Goal: Information Seeking & Learning: Compare options

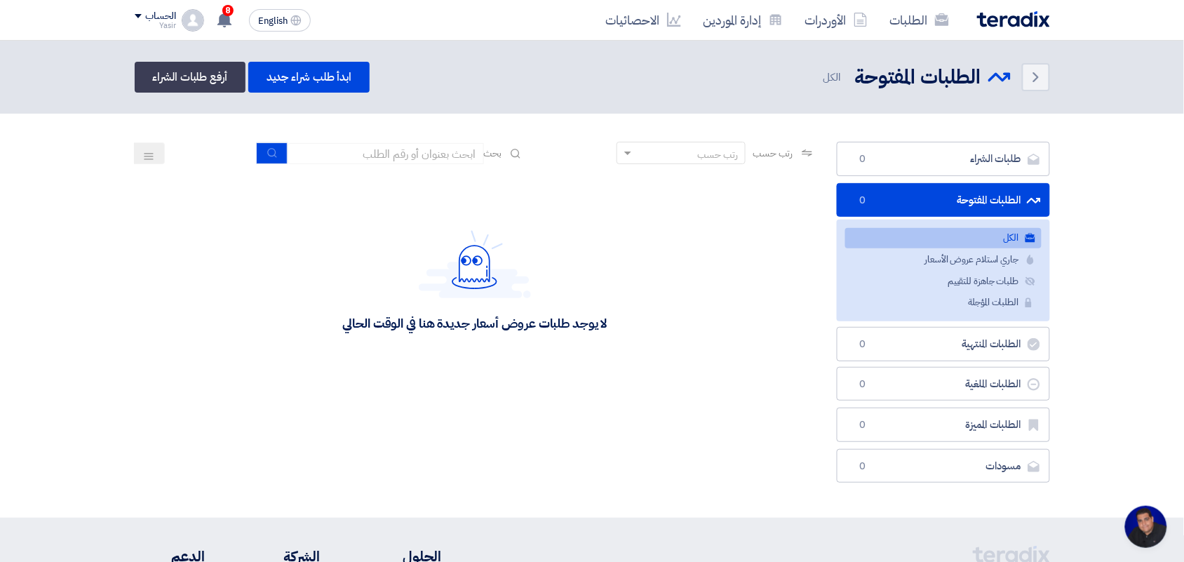
scroll to position [5, 0]
click at [422, 159] on input at bounding box center [386, 153] width 196 height 21
type input "8100015879"
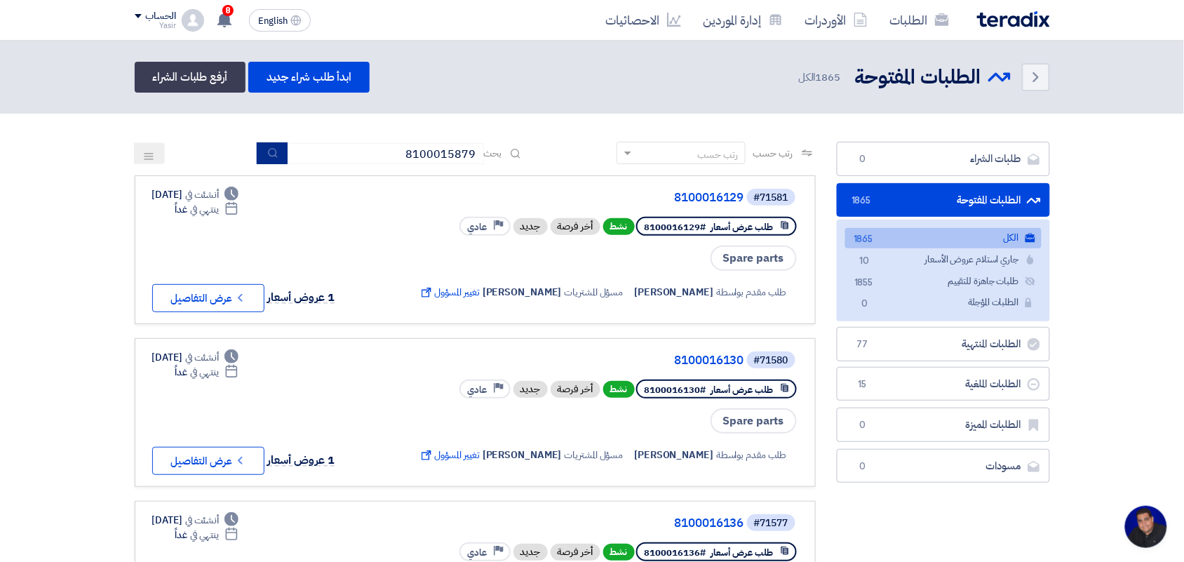
click at [267, 144] on button "submit" at bounding box center [272, 153] width 31 height 22
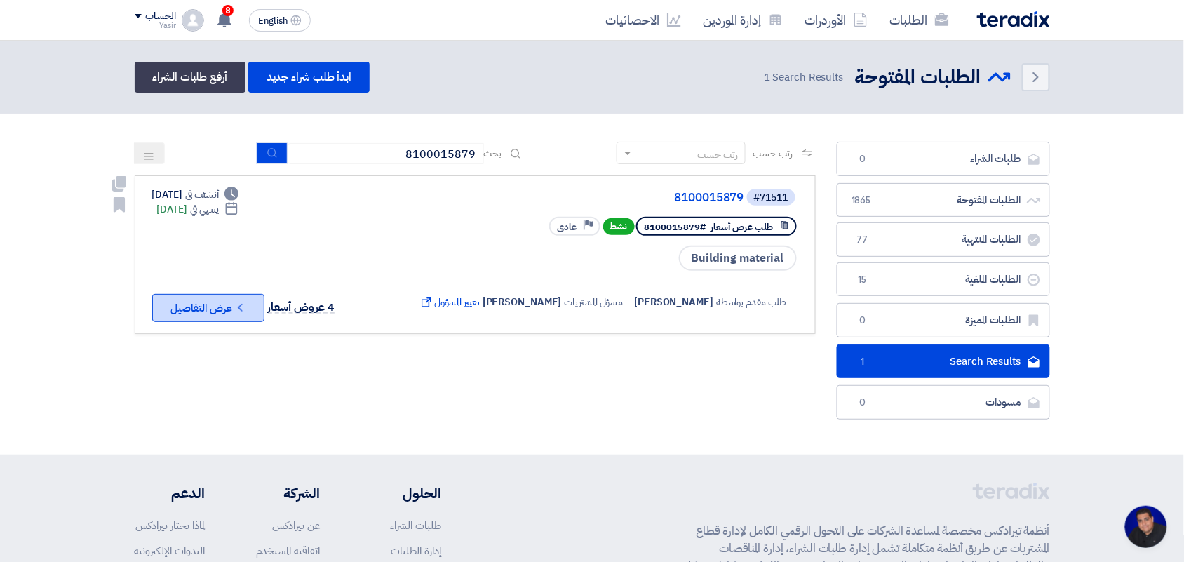
click at [215, 314] on button "Check details عرض التفاصيل" at bounding box center [208, 308] width 112 height 28
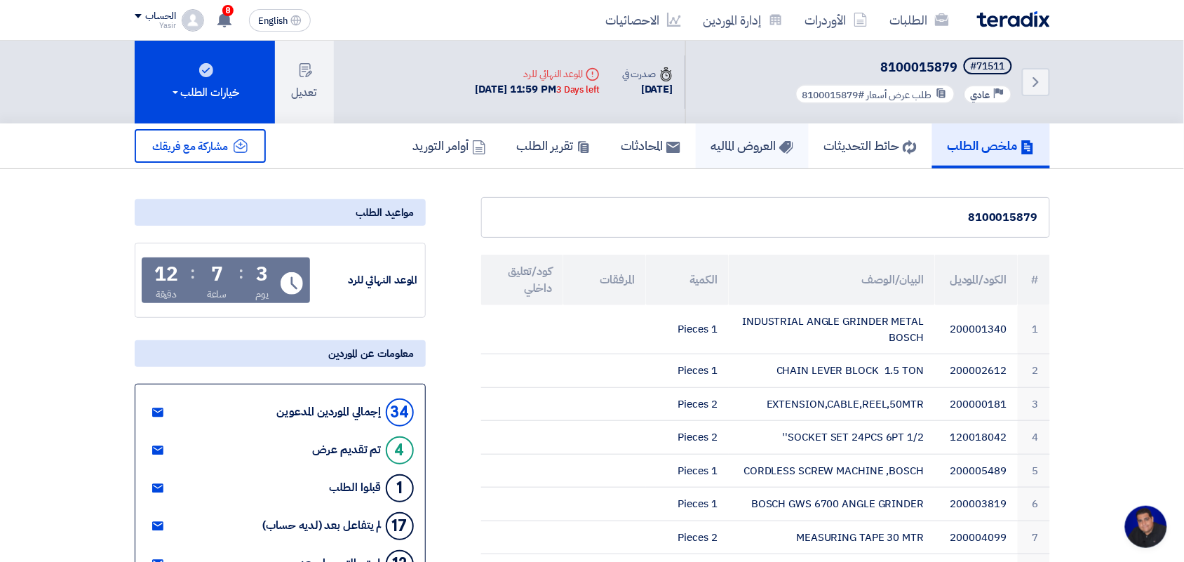
click at [729, 138] on h5 "العروض الماليه" at bounding box center [752, 145] width 82 height 16
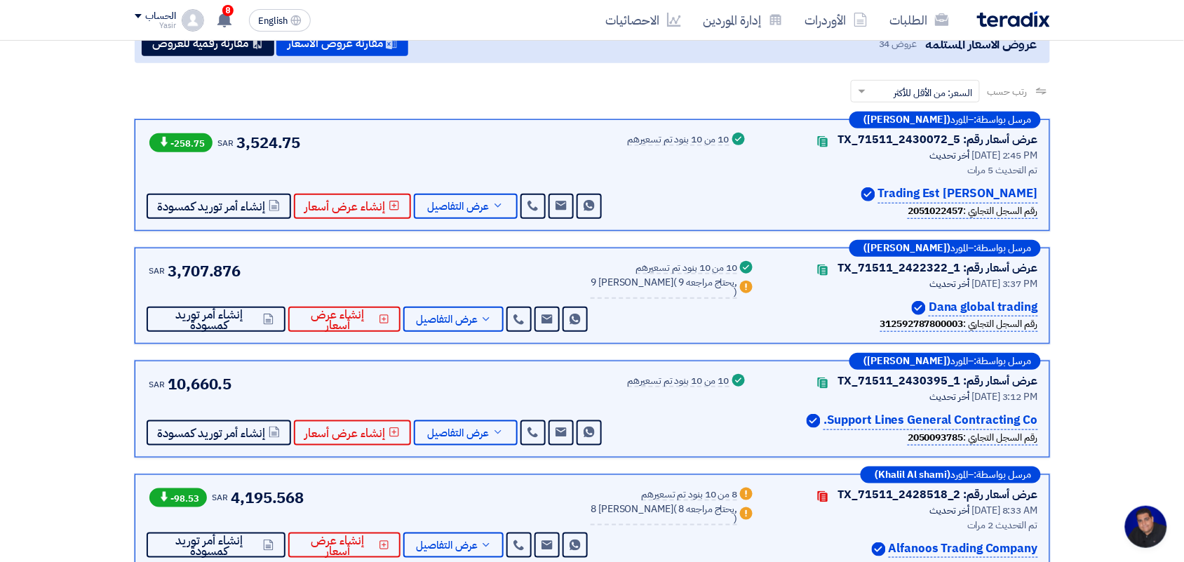
scroll to position [184, 0]
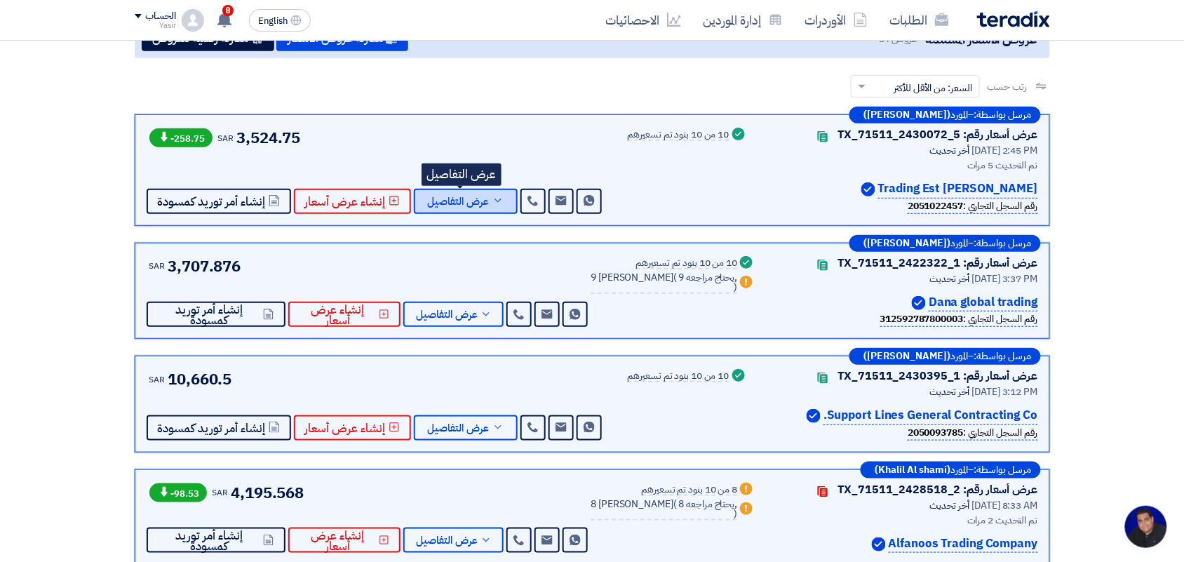
click at [454, 205] on span "عرض التفاصيل" at bounding box center [459, 201] width 62 height 11
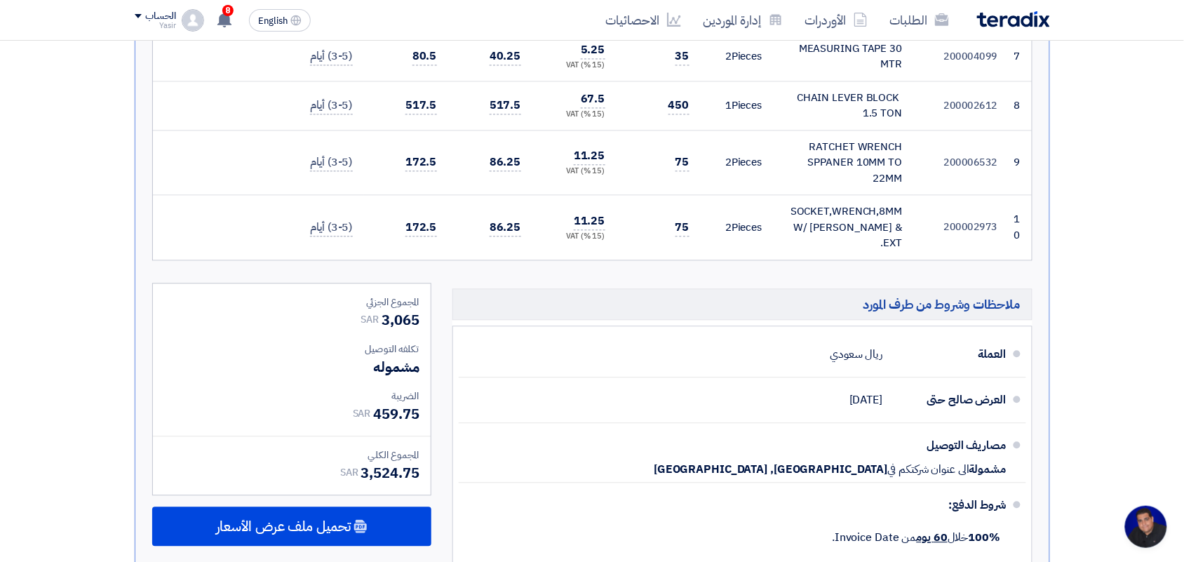
scroll to position [851, 0]
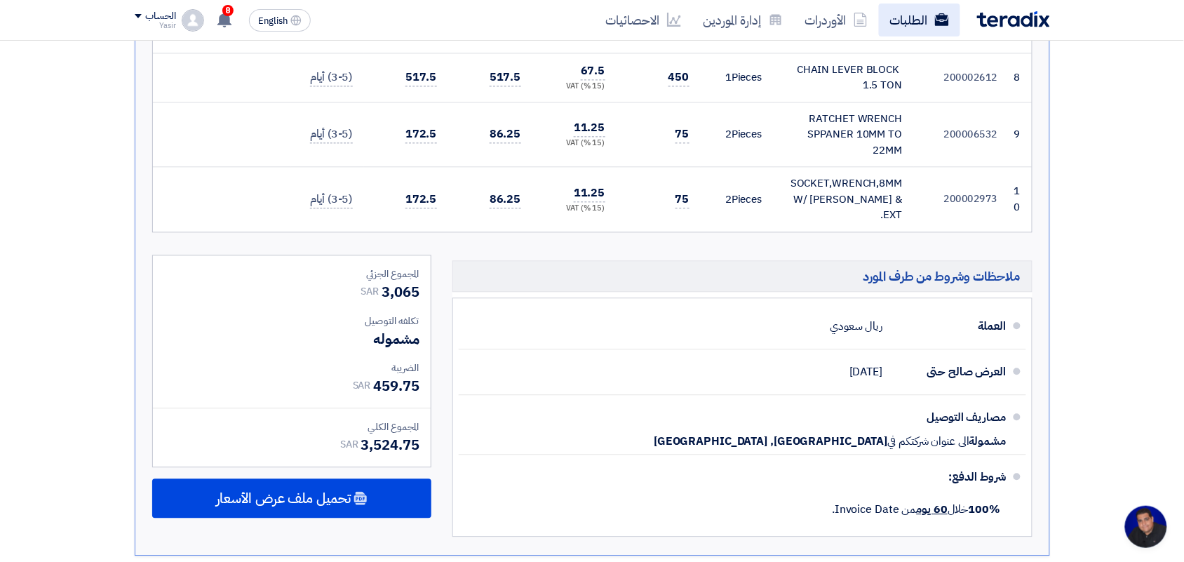
click at [919, 25] on link "الطلبات" at bounding box center [919, 20] width 81 height 33
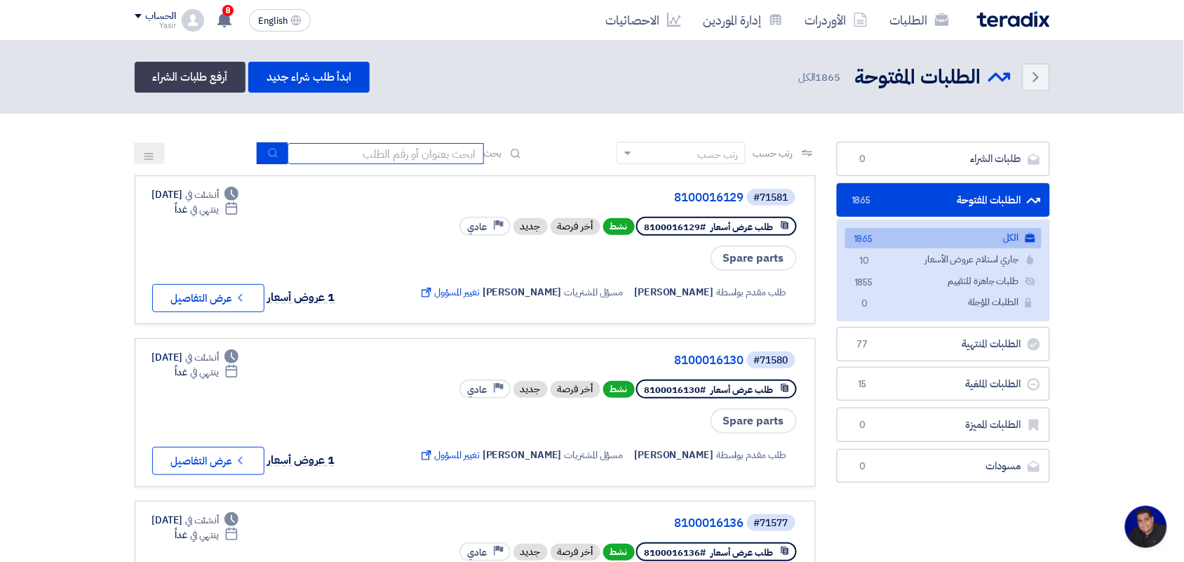
click at [401, 146] on input at bounding box center [386, 153] width 196 height 21
type input "new"
click at [269, 149] on icon "submit" at bounding box center [272, 152] width 11 height 11
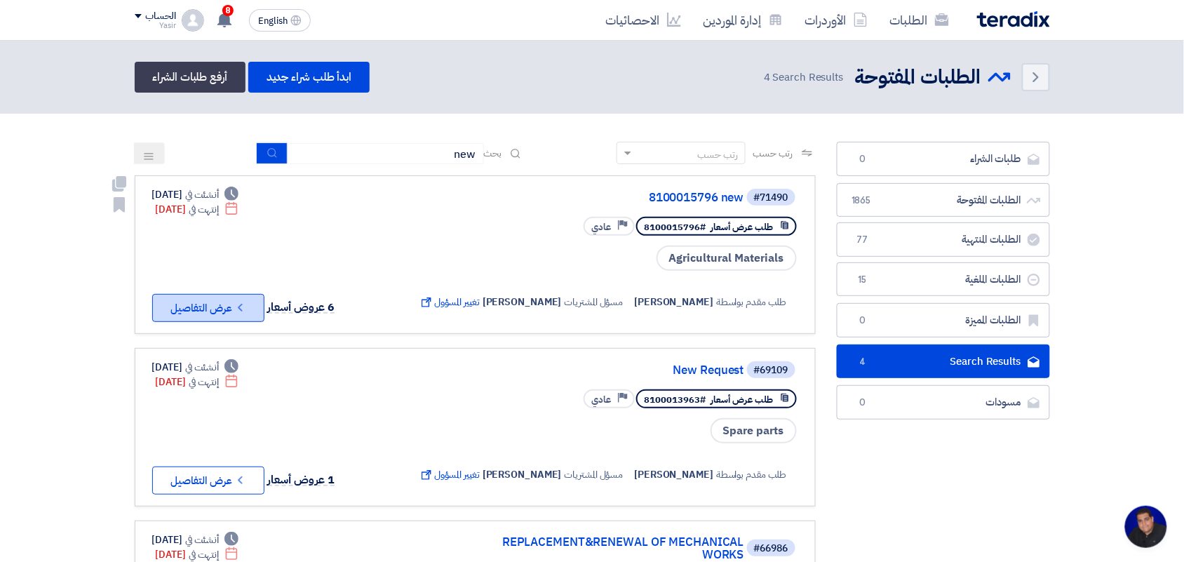
click at [190, 299] on button "Check details عرض التفاصيل" at bounding box center [208, 308] width 112 height 28
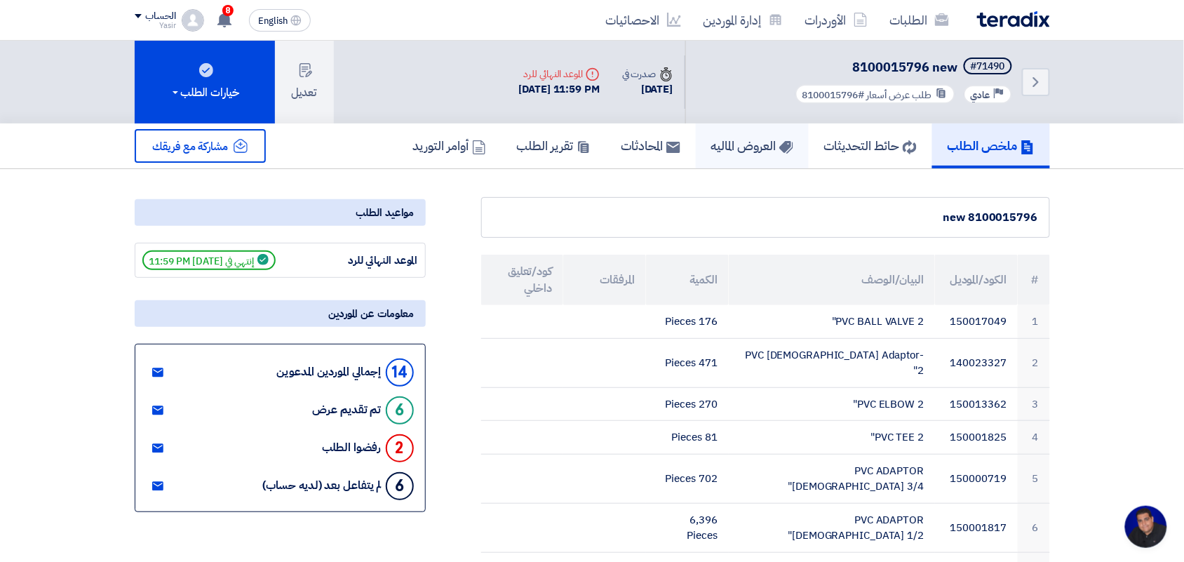
click at [748, 141] on h5 "العروض الماليه" at bounding box center [752, 145] width 82 height 16
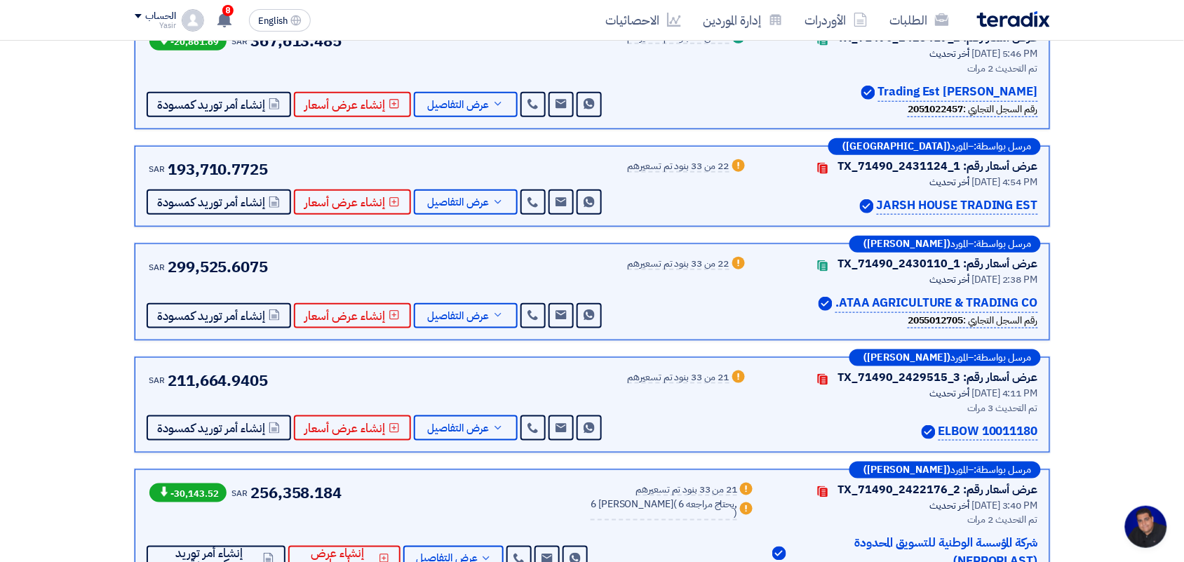
scroll to position [274, 0]
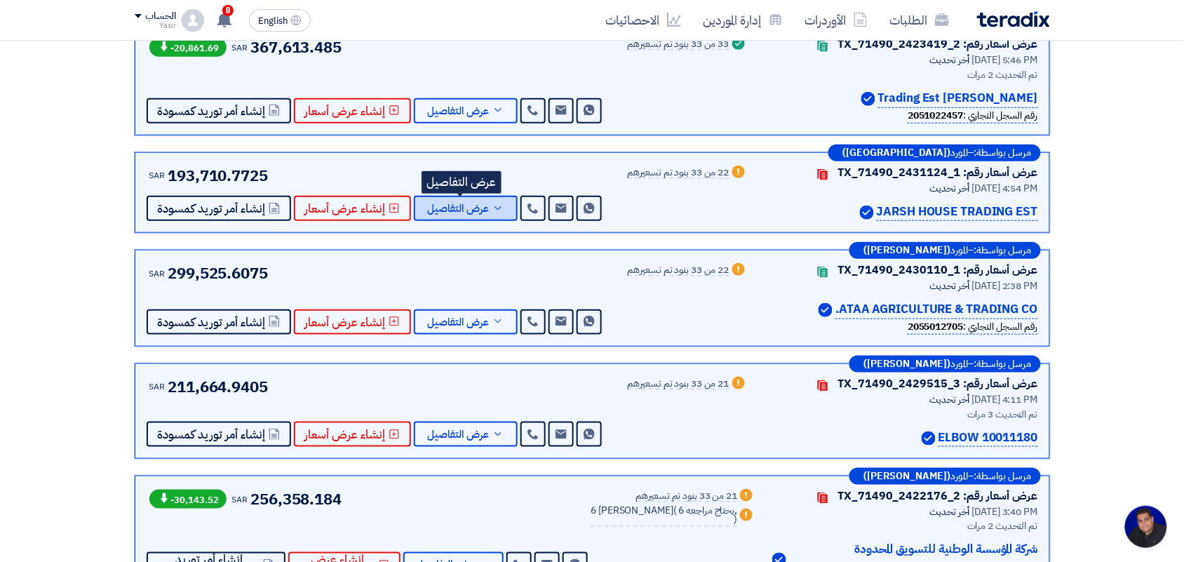
click at [468, 203] on span "عرض التفاصيل" at bounding box center [459, 208] width 62 height 11
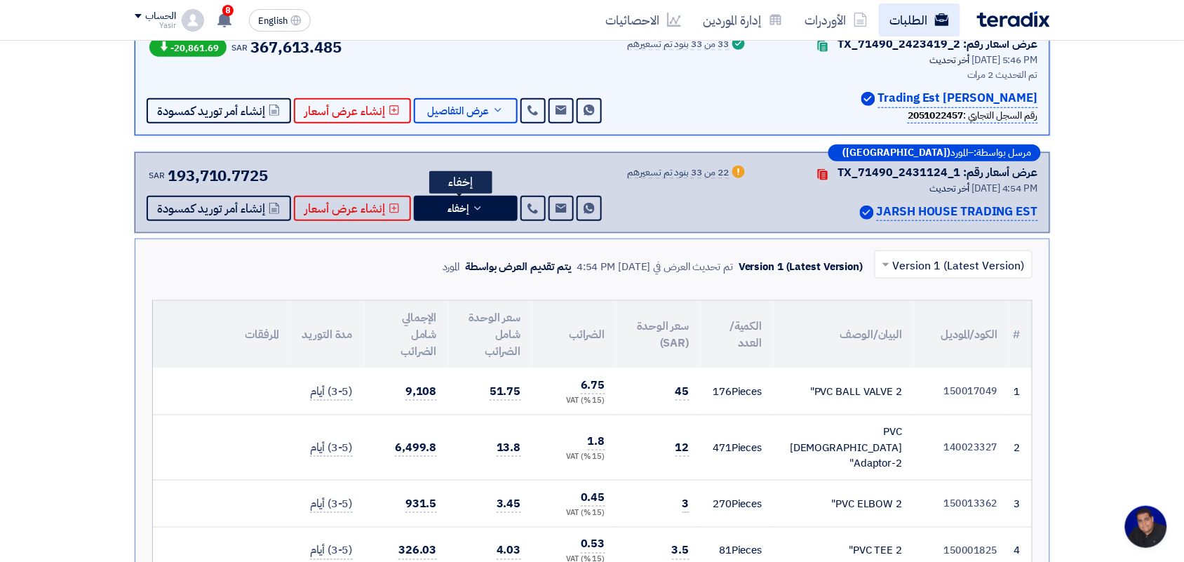
click at [929, 18] on link "الطلبات" at bounding box center [919, 20] width 81 height 33
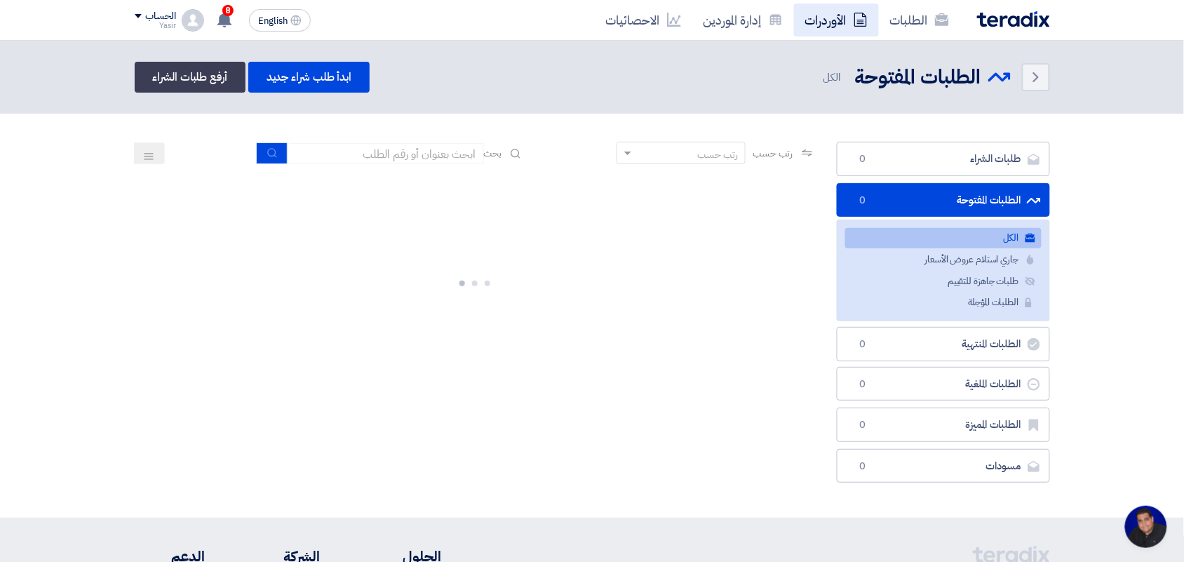
click at [825, 25] on link "الأوردرات" at bounding box center [836, 20] width 85 height 33
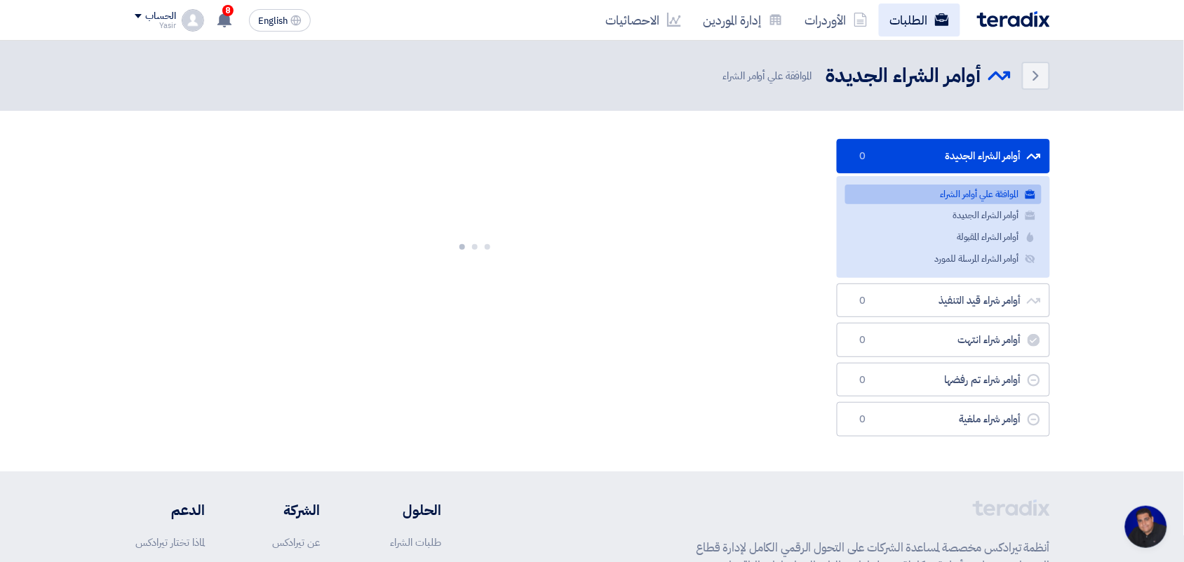
click at [887, 20] on link "الطلبات" at bounding box center [919, 20] width 81 height 33
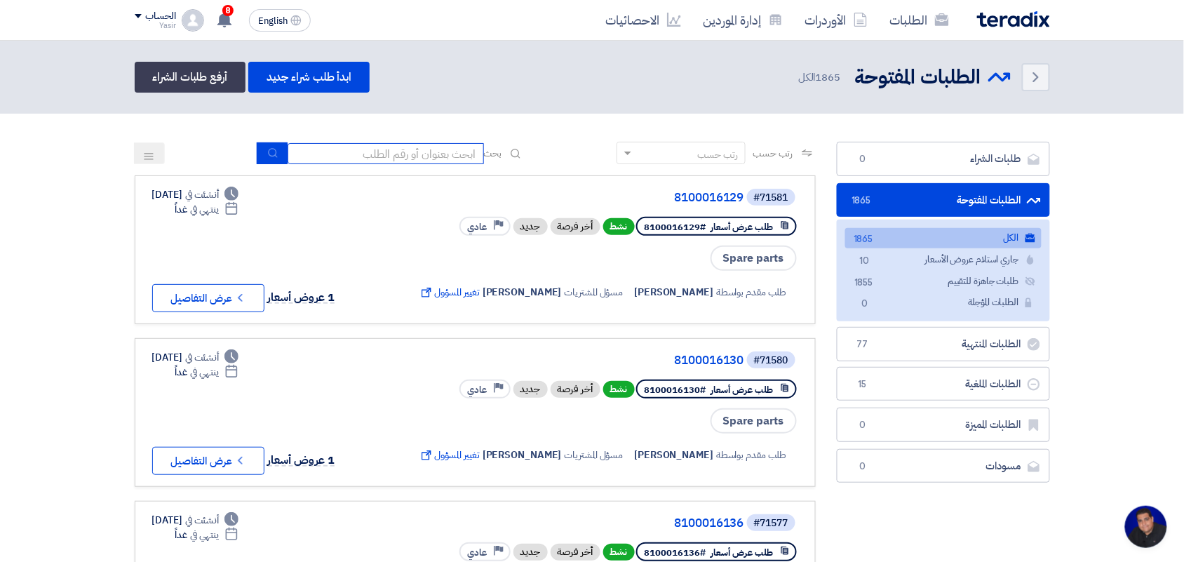
click at [407, 156] on input at bounding box center [386, 153] width 196 height 21
type input "new"
click at [267, 144] on button "submit" at bounding box center [272, 153] width 31 height 22
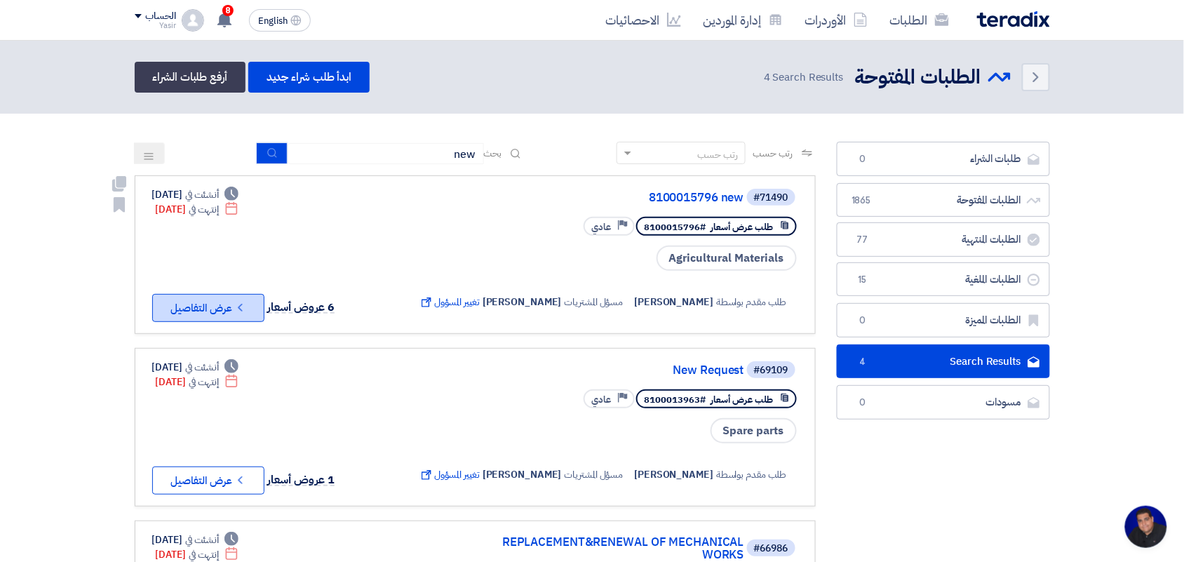
click at [217, 306] on button "Check details عرض التفاصيل" at bounding box center [208, 308] width 112 height 28
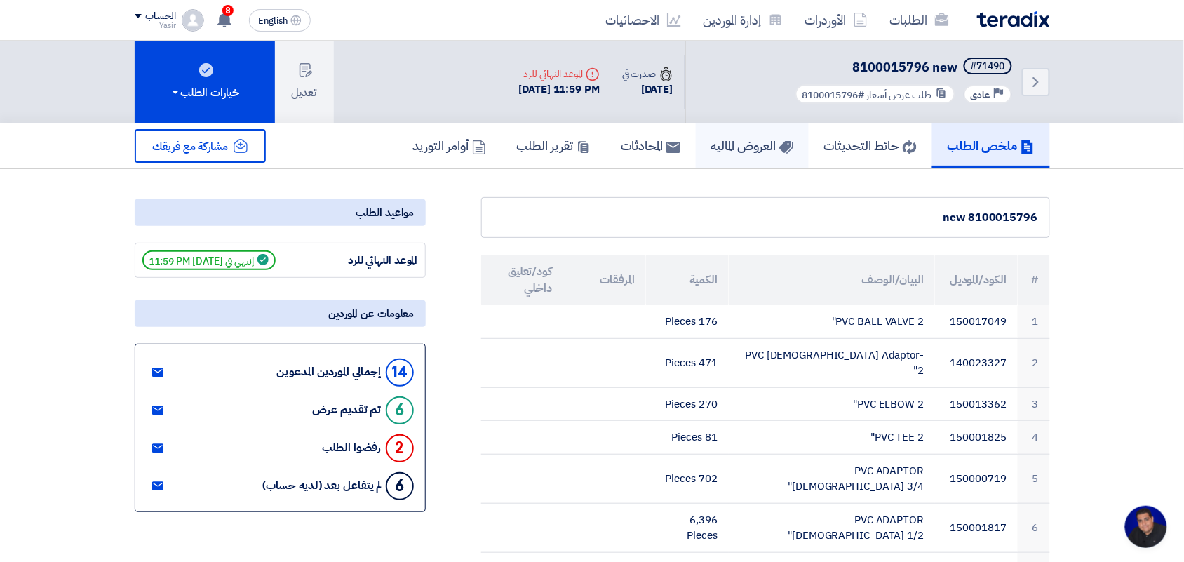
click at [757, 142] on h5 "العروض الماليه" at bounding box center [752, 145] width 82 height 16
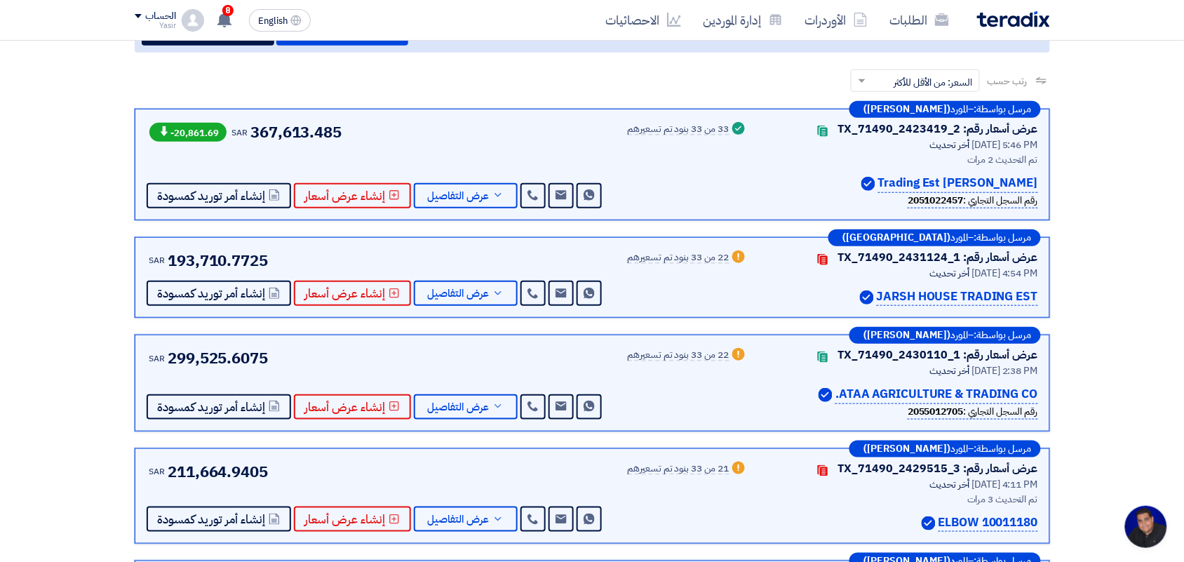
scroll to position [175, 0]
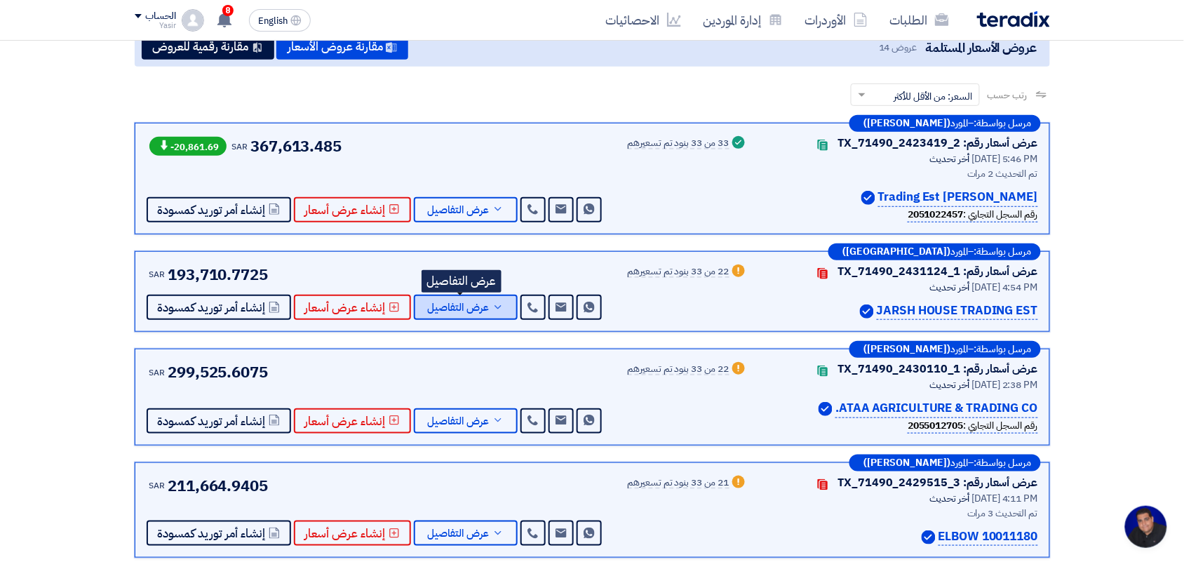
click at [495, 302] on icon at bounding box center [497, 307] width 11 height 11
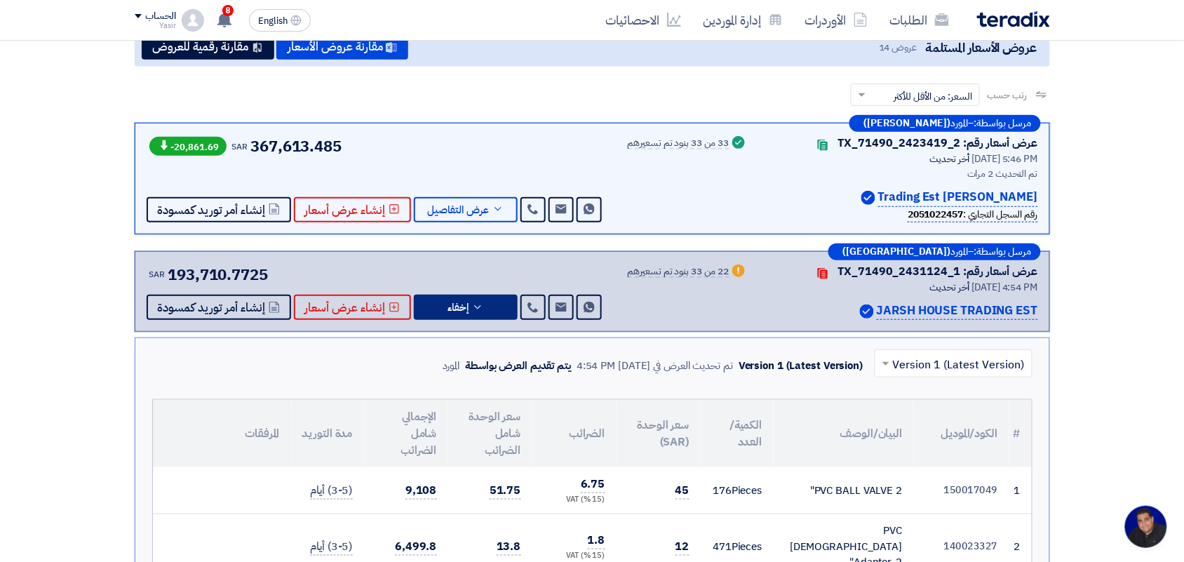
click at [931, 363] on input "text" at bounding box center [961, 364] width 130 height 23
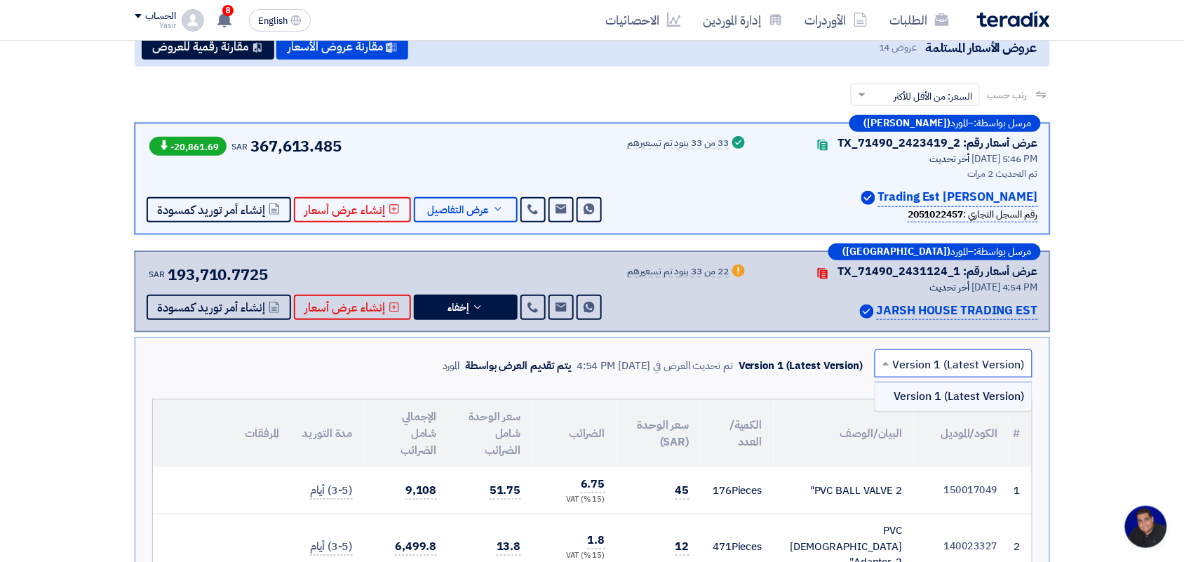
click at [931, 361] on input "text" at bounding box center [961, 364] width 130 height 23
click at [929, 12] on link "الطلبات" at bounding box center [919, 20] width 81 height 33
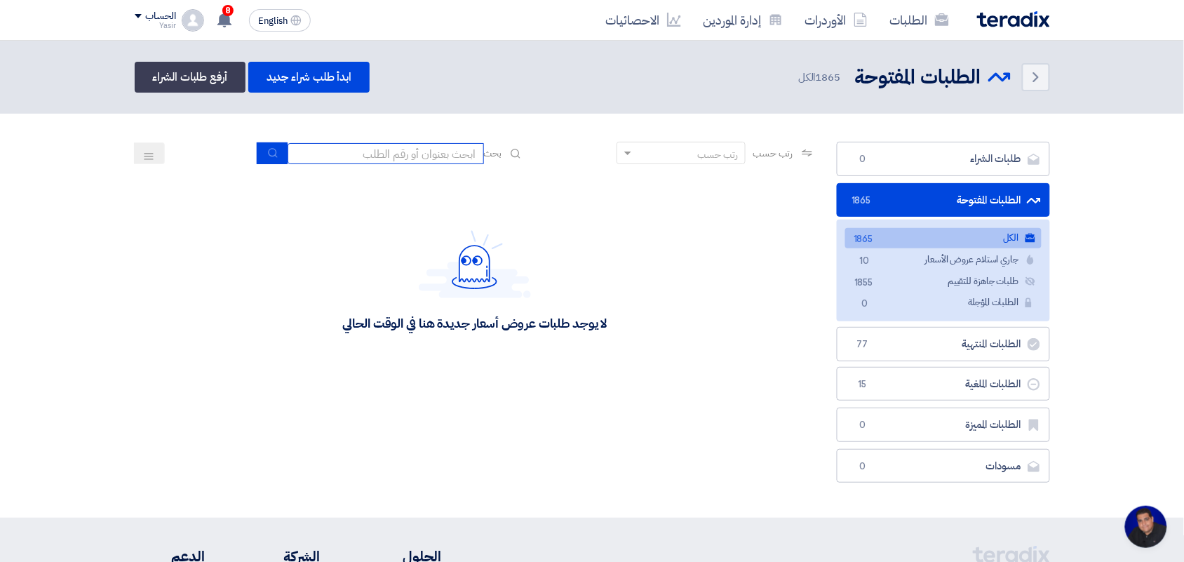
click at [384, 161] on input at bounding box center [386, 153] width 196 height 21
type input "new"
click at [274, 155] on icon "submit" at bounding box center [272, 152] width 11 height 11
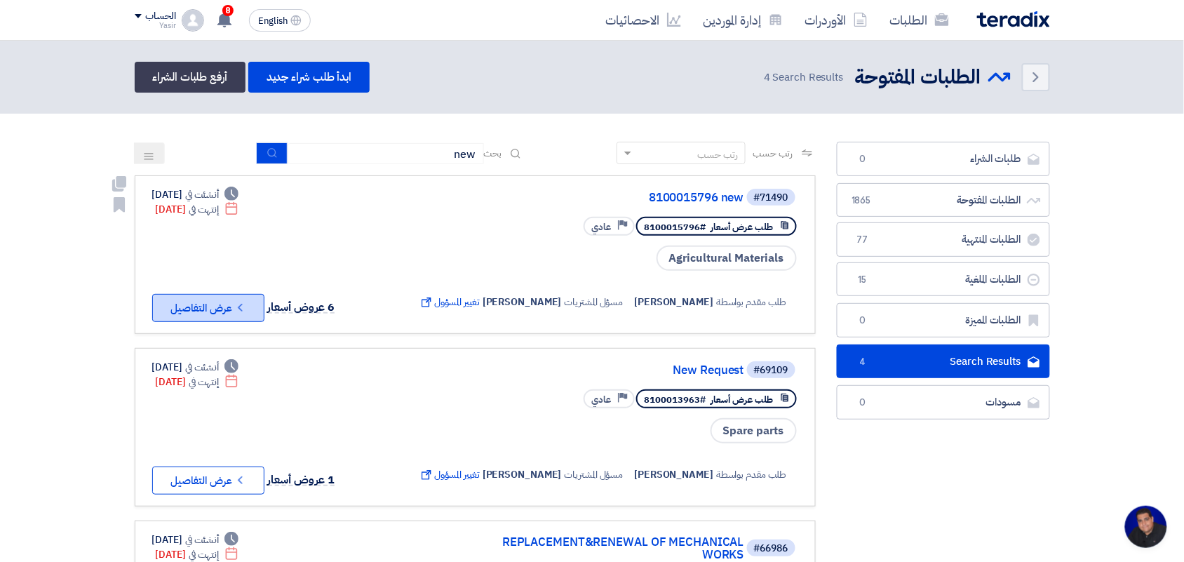
click at [242, 304] on use at bounding box center [240, 308] width 4 height 8
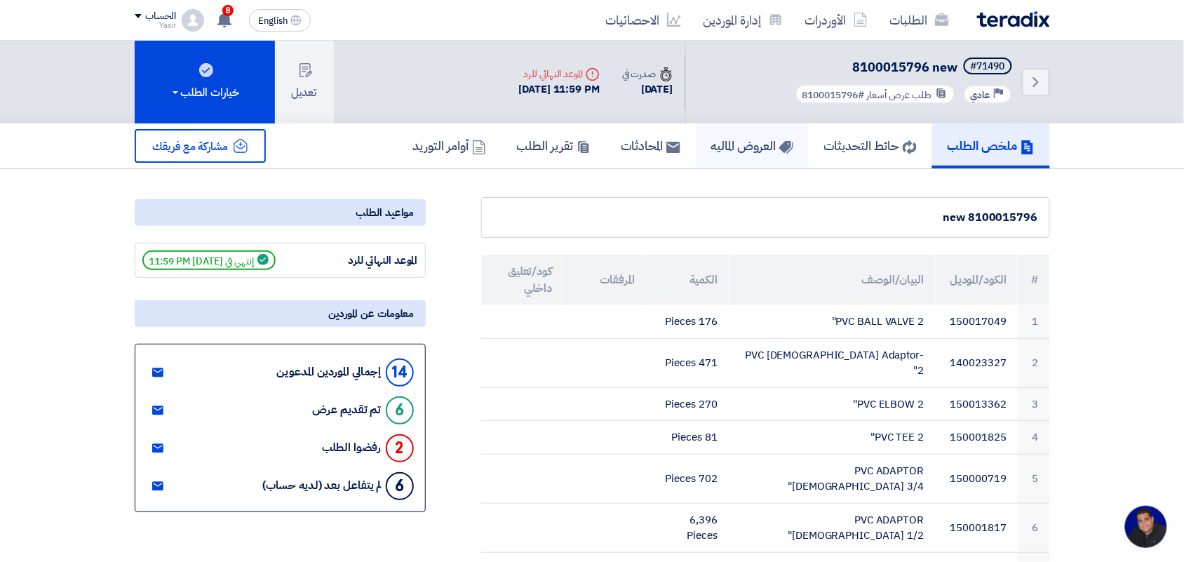
click at [711, 137] on h5 "العروض الماليه" at bounding box center [752, 145] width 82 height 16
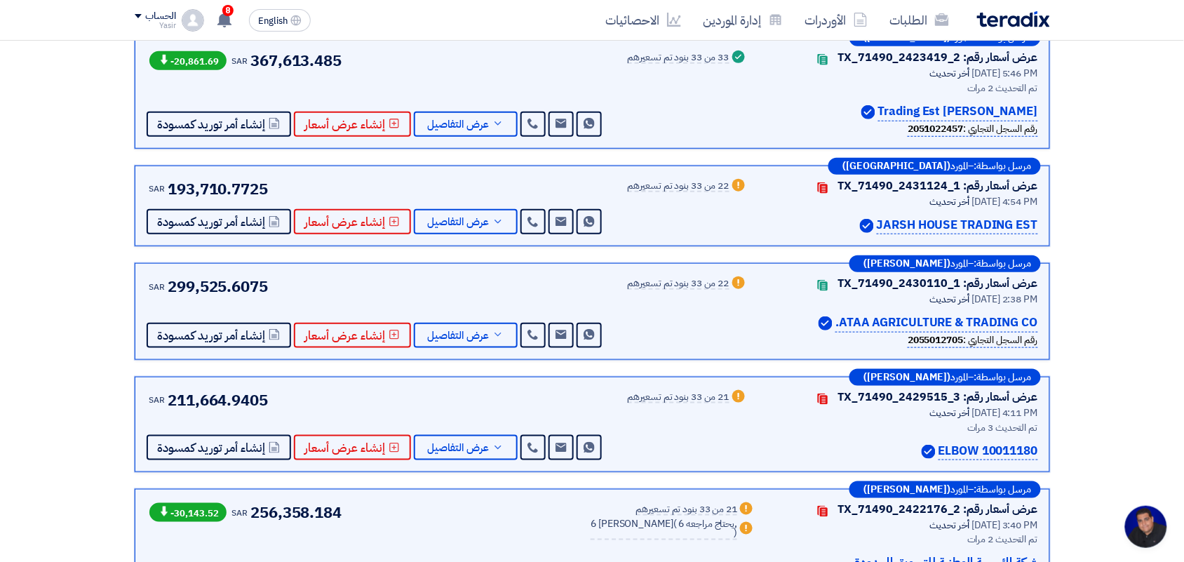
scroll to position [263, 0]
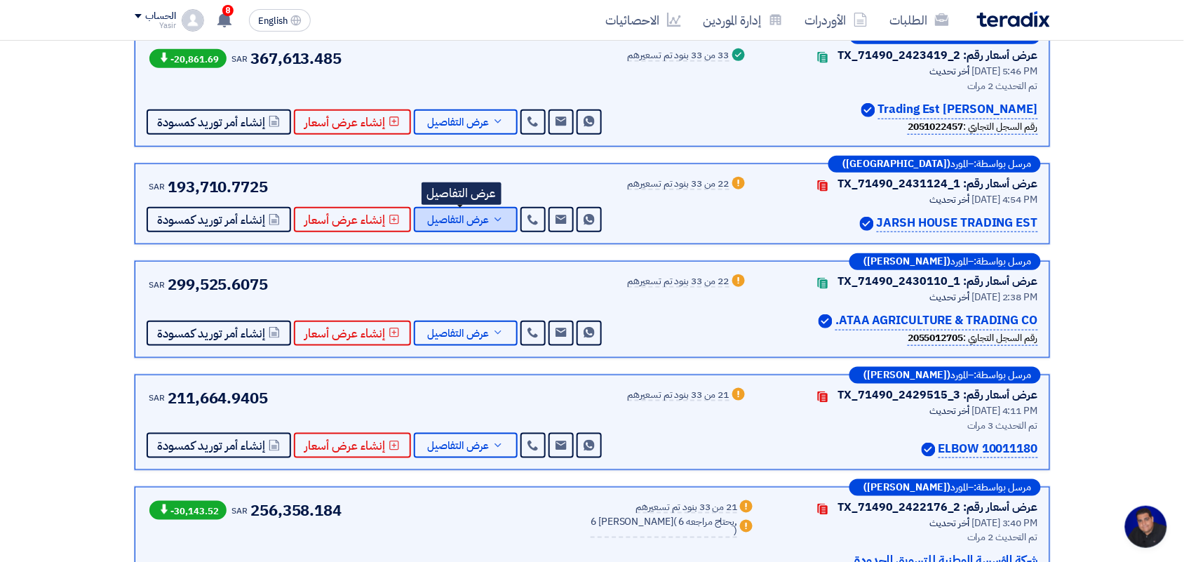
click at [447, 228] on button "عرض التفاصيل" at bounding box center [466, 219] width 104 height 25
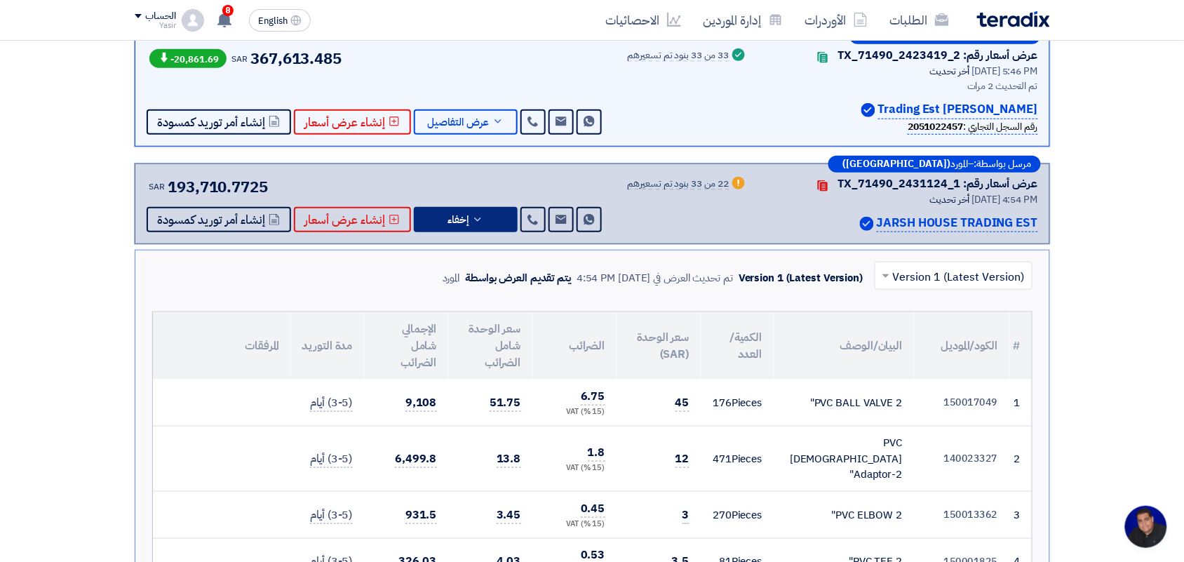
click at [903, 278] on input "text" at bounding box center [961, 277] width 130 height 23
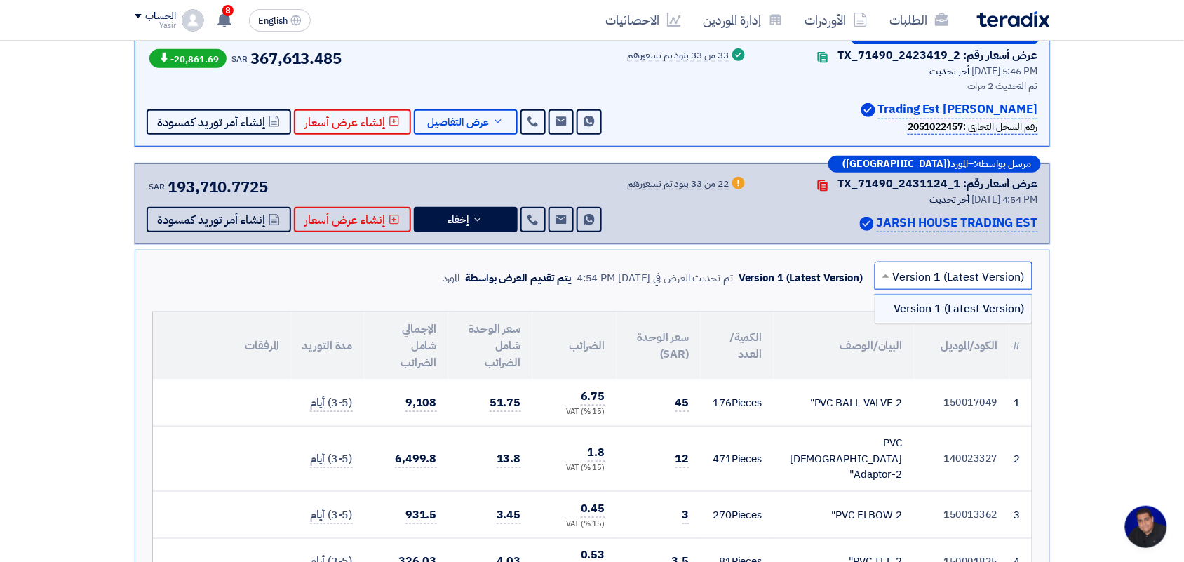
click at [895, 278] on div at bounding box center [953, 275] width 156 height 23
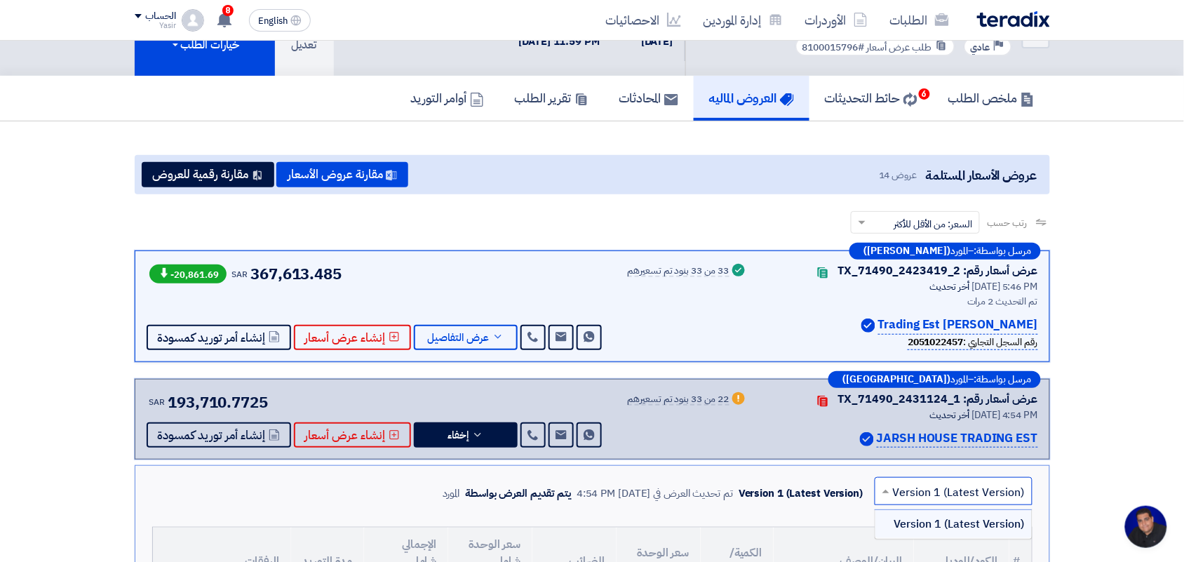
scroll to position [0, 0]
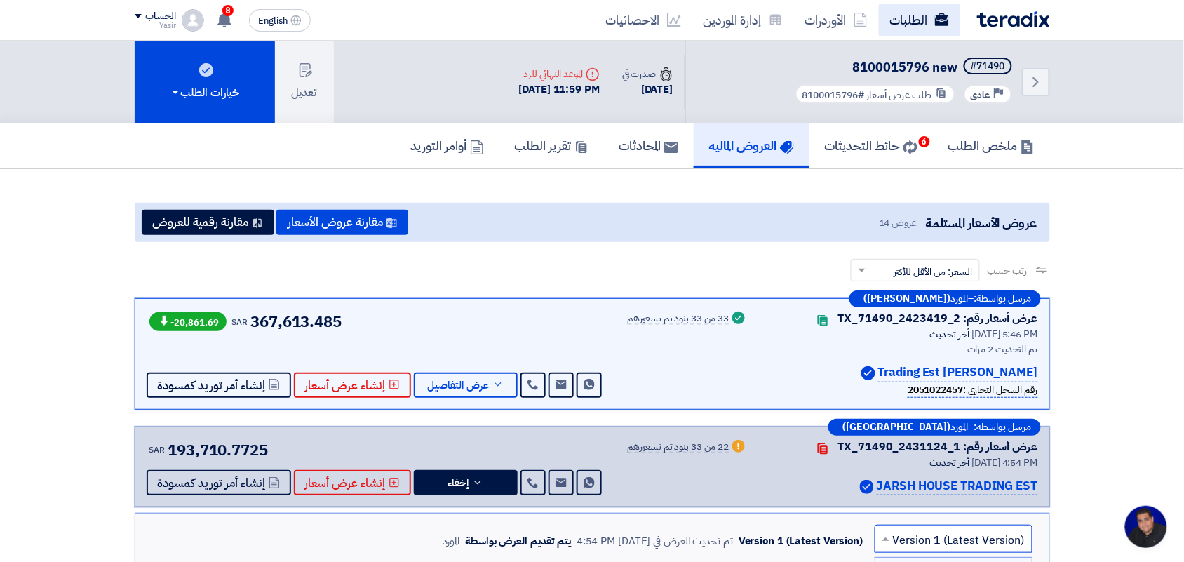
click at [892, 18] on link "الطلبات" at bounding box center [919, 20] width 81 height 33
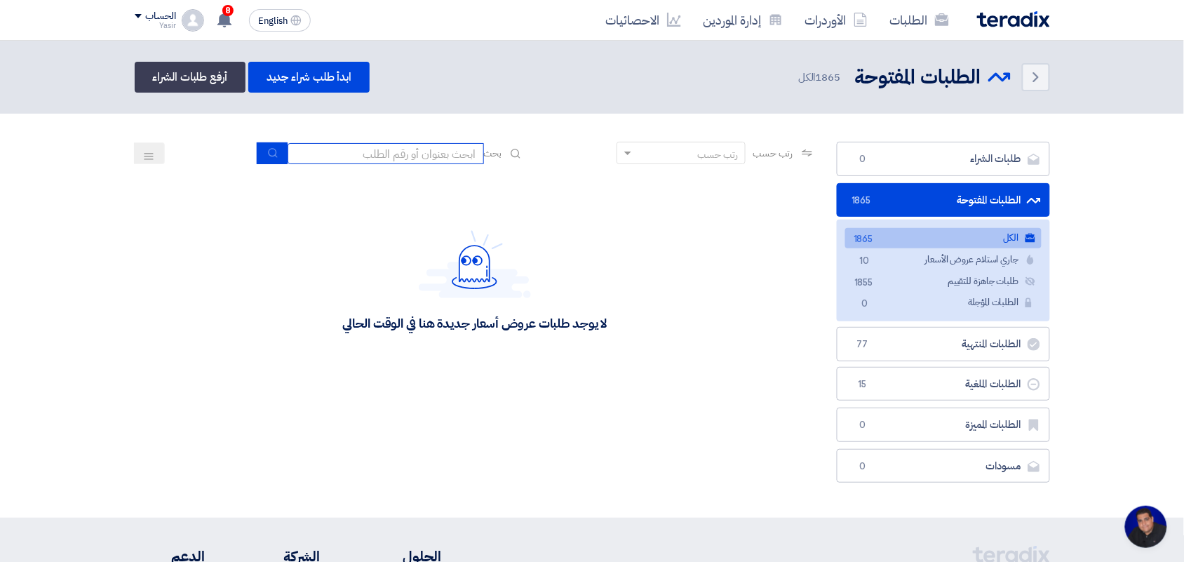
click at [416, 155] on input at bounding box center [386, 153] width 196 height 21
type input "8100015879"
click at [269, 161] on button "submit" at bounding box center [272, 153] width 31 height 22
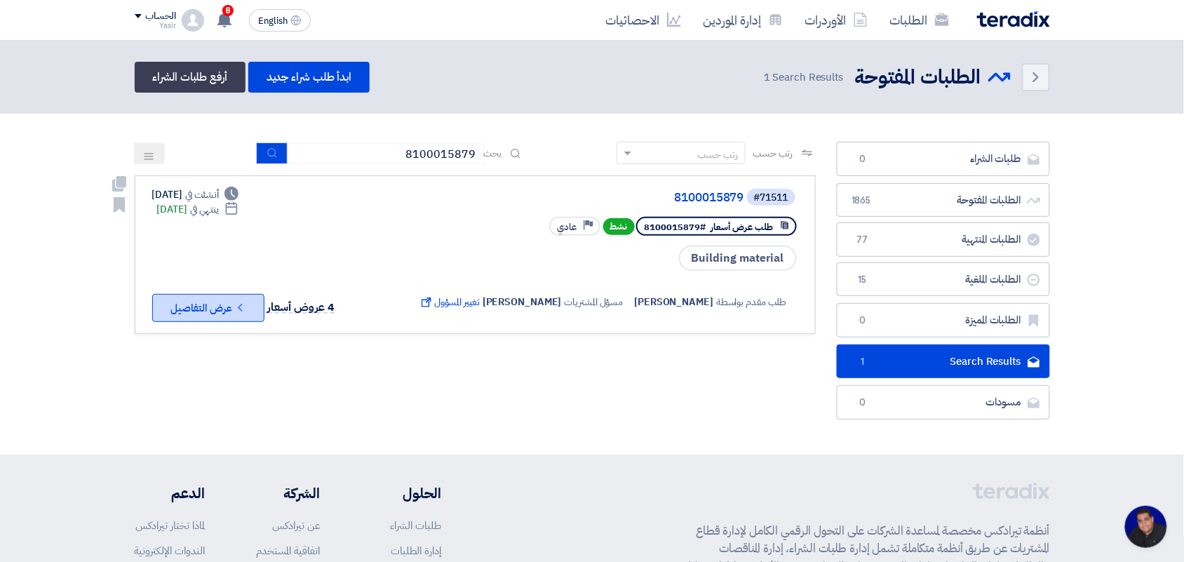
click at [210, 307] on button "Check details عرض التفاصيل" at bounding box center [208, 308] width 112 height 28
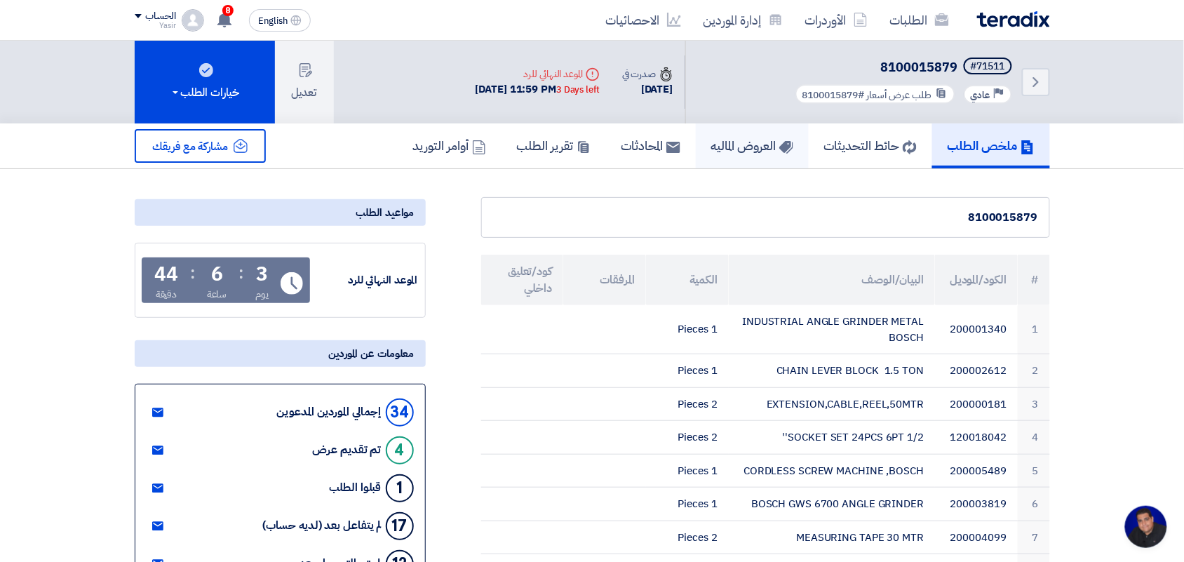
click at [717, 142] on h5 "العروض الماليه" at bounding box center [752, 145] width 82 height 16
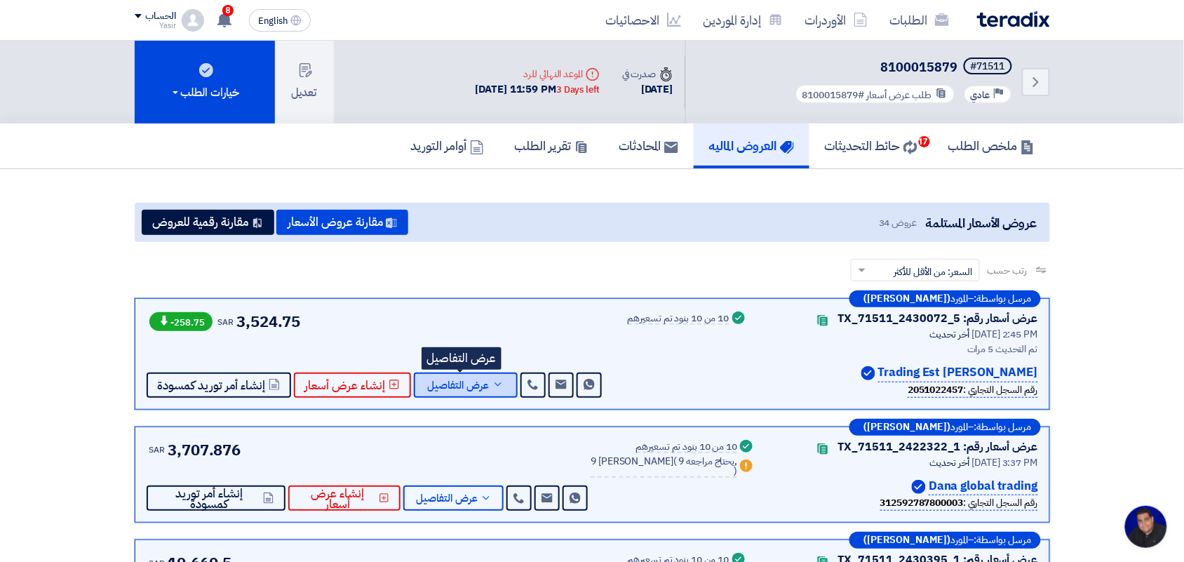
click at [465, 381] on span "عرض التفاصيل" at bounding box center [459, 385] width 62 height 11
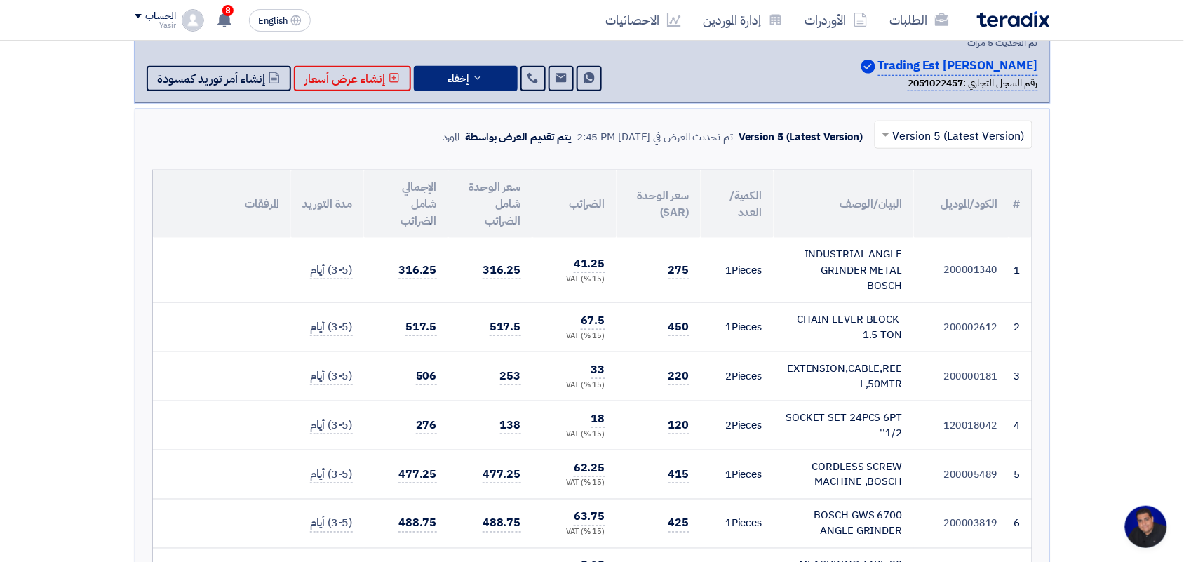
scroll to position [175, 0]
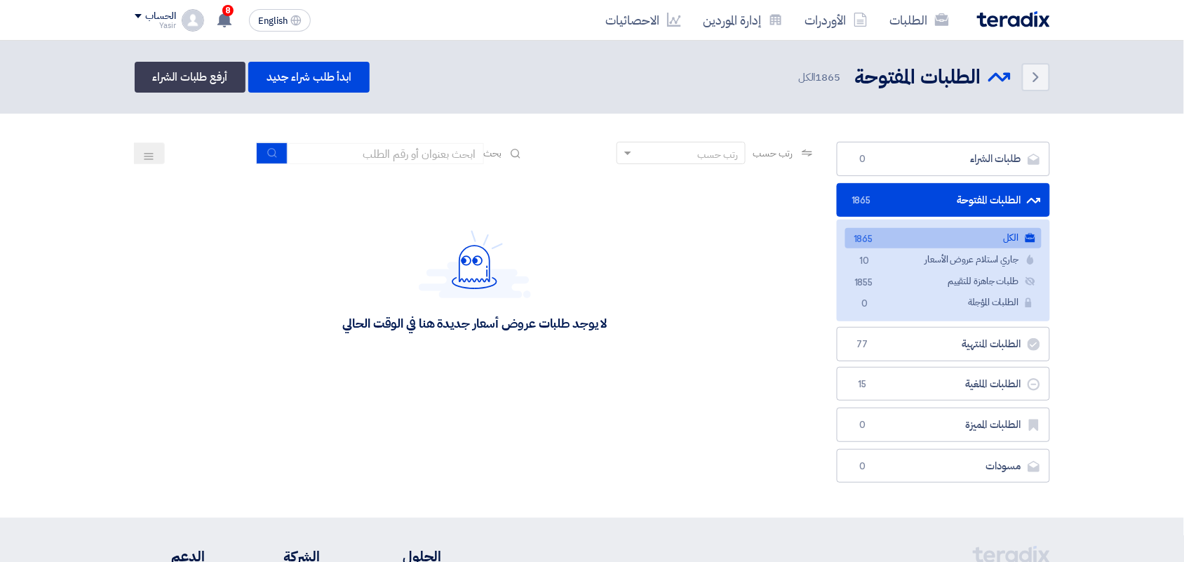
type input "new"
click at [258, 149] on button "submit" at bounding box center [272, 153] width 31 height 22
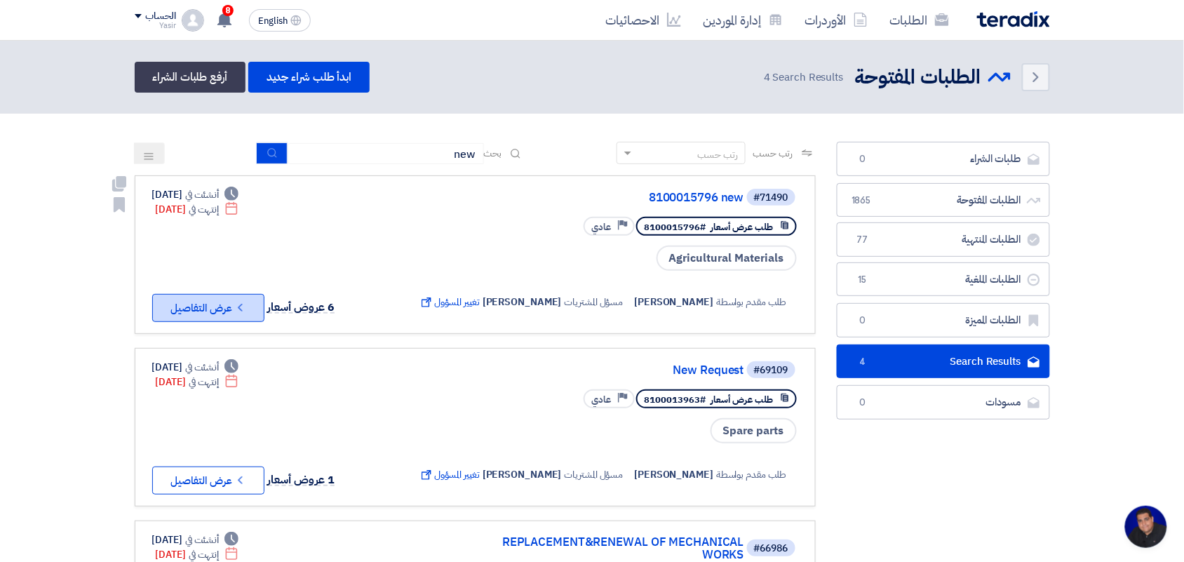
click at [223, 302] on button "Check details عرض التفاصيل" at bounding box center [208, 308] width 112 height 28
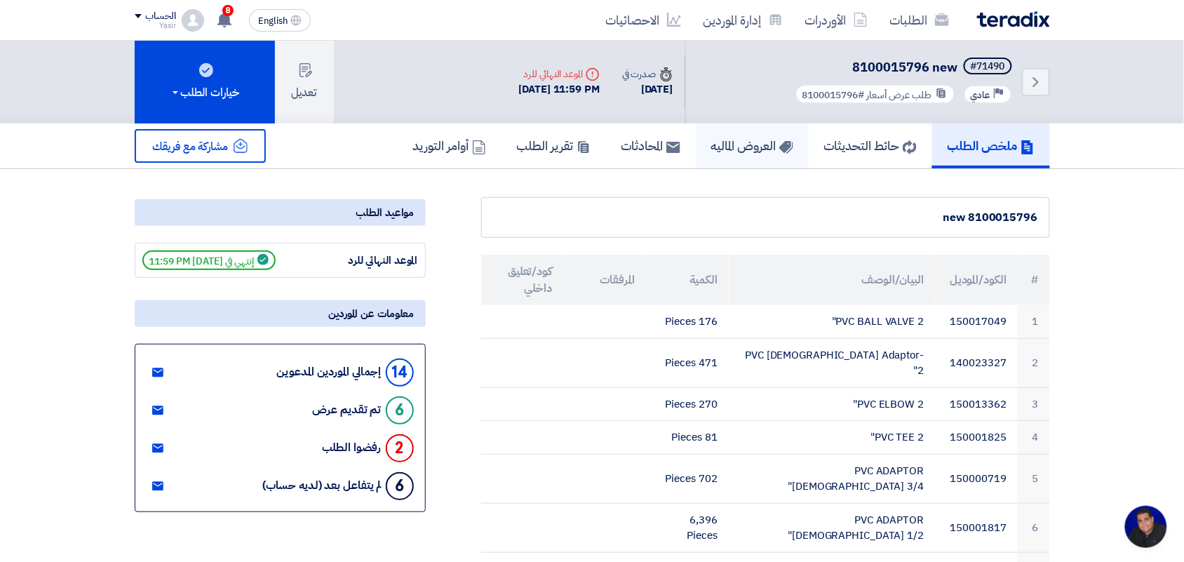
click at [748, 149] on h5 "العروض الماليه" at bounding box center [752, 145] width 82 height 16
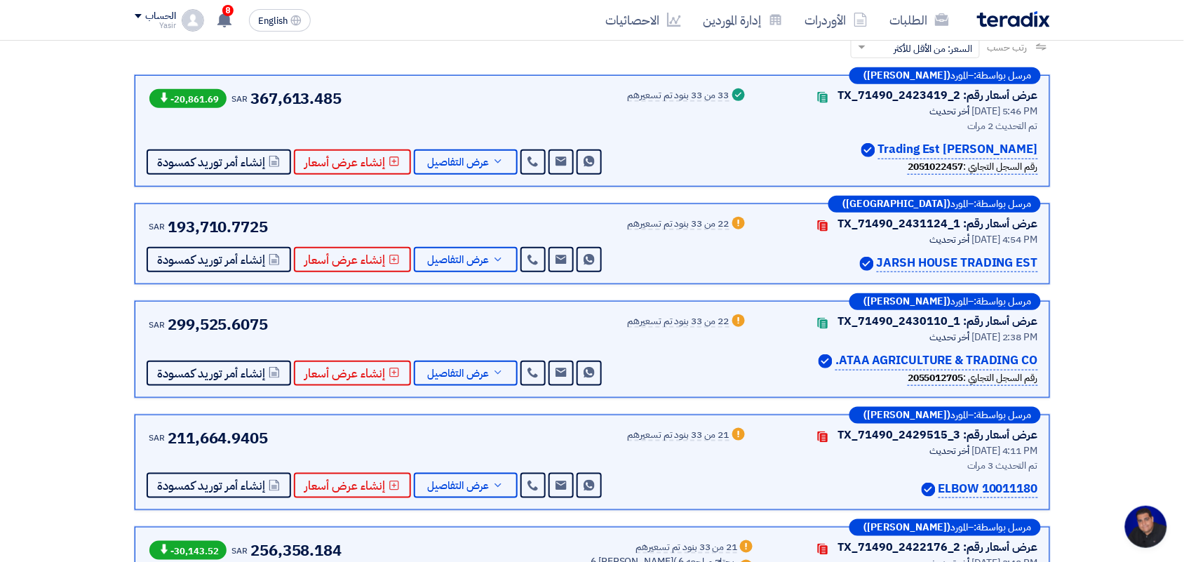
scroll to position [263, 0]
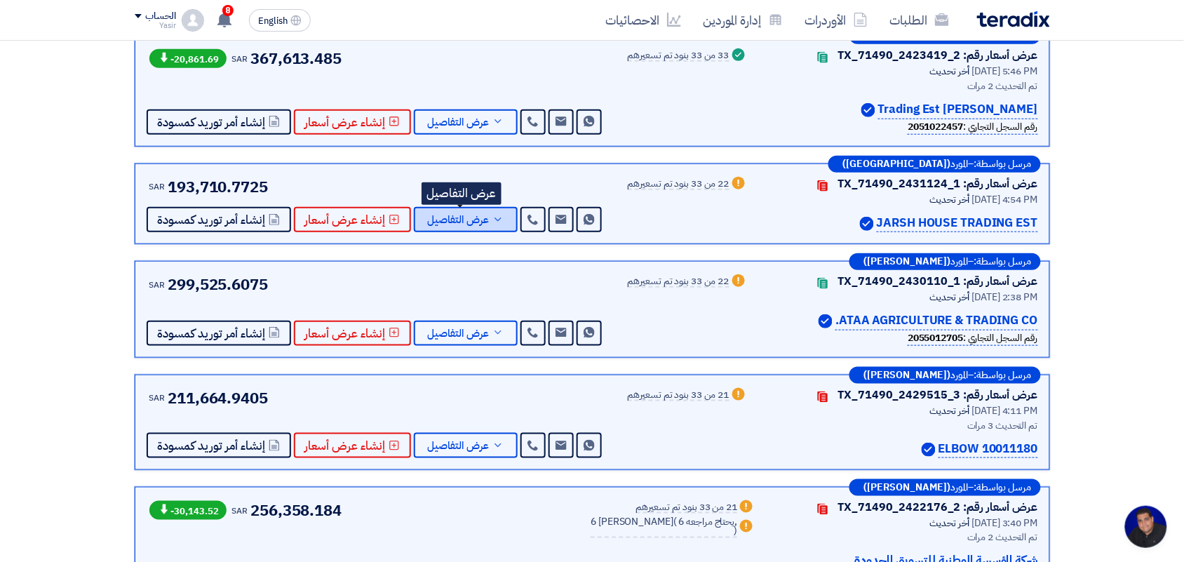
click at [450, 225] on span "عرض التفاصيل" at bounding box center [459, 220] width 62 height 11
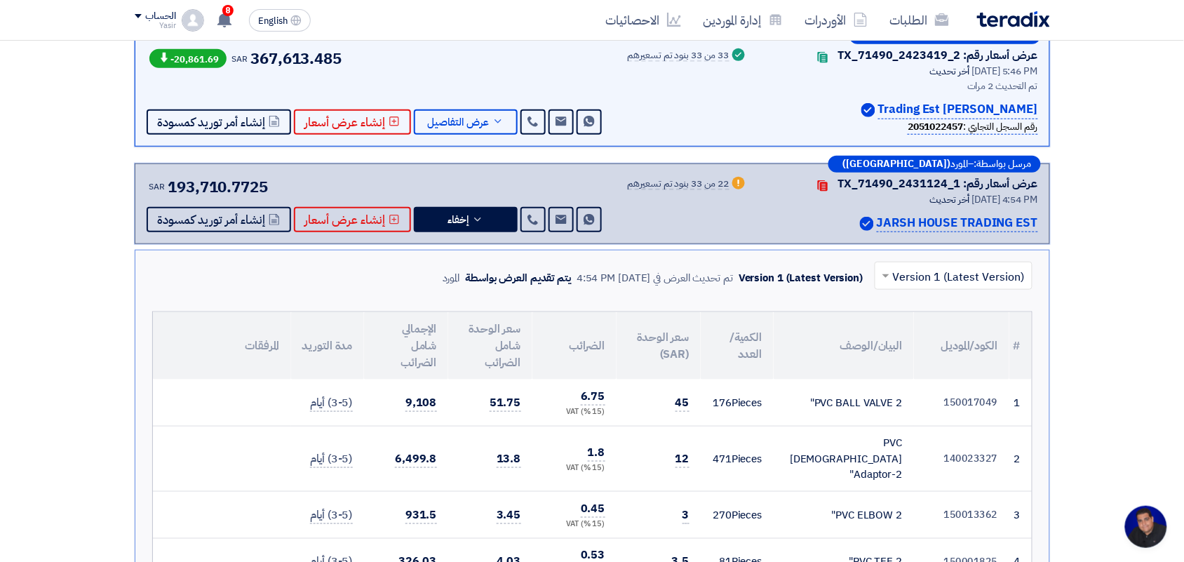
click at [870, 404] on div "PVC BALL VALVE 2"" at bounding box center [844, 403] width 118 height 16
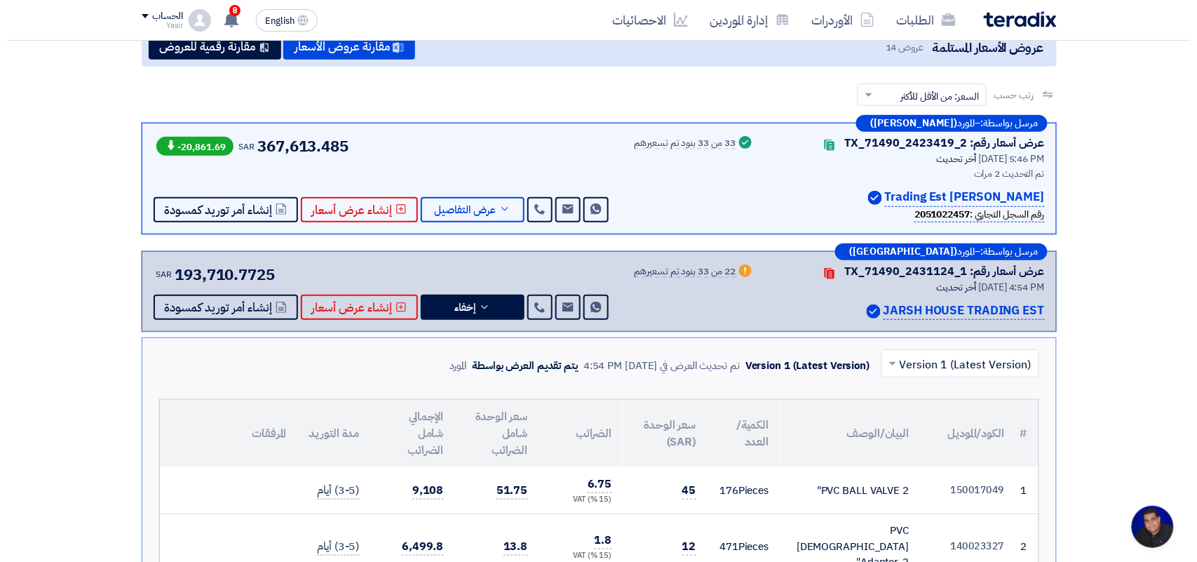
scroll to position [88, 0]
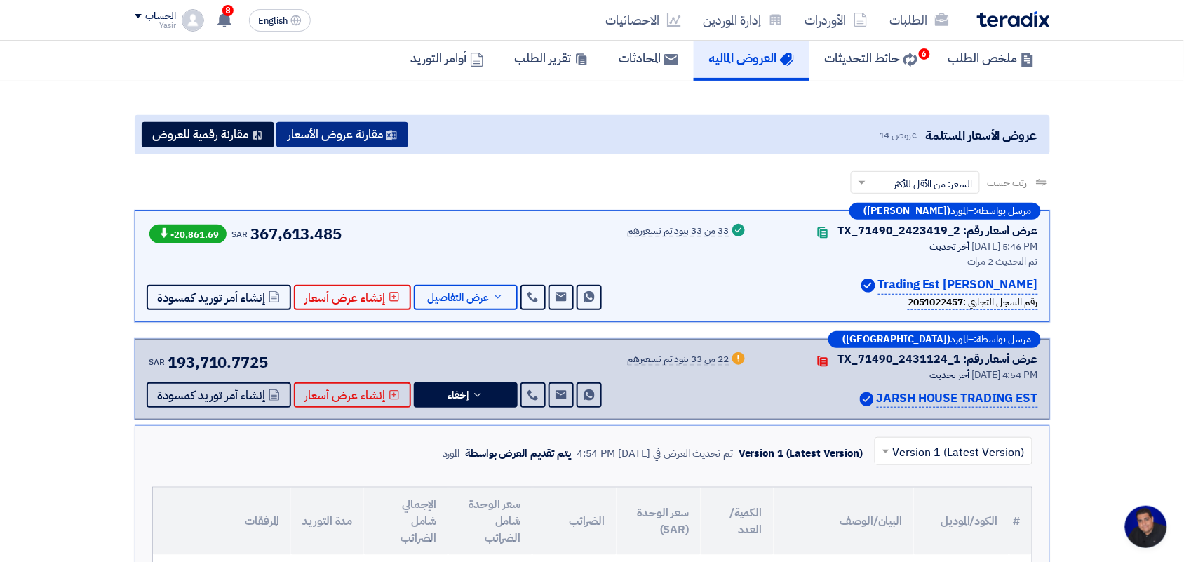
click at [363, 128] on button "مقارنة عروض الأسعار" at bounding box center [342, 134] width 132 height 25
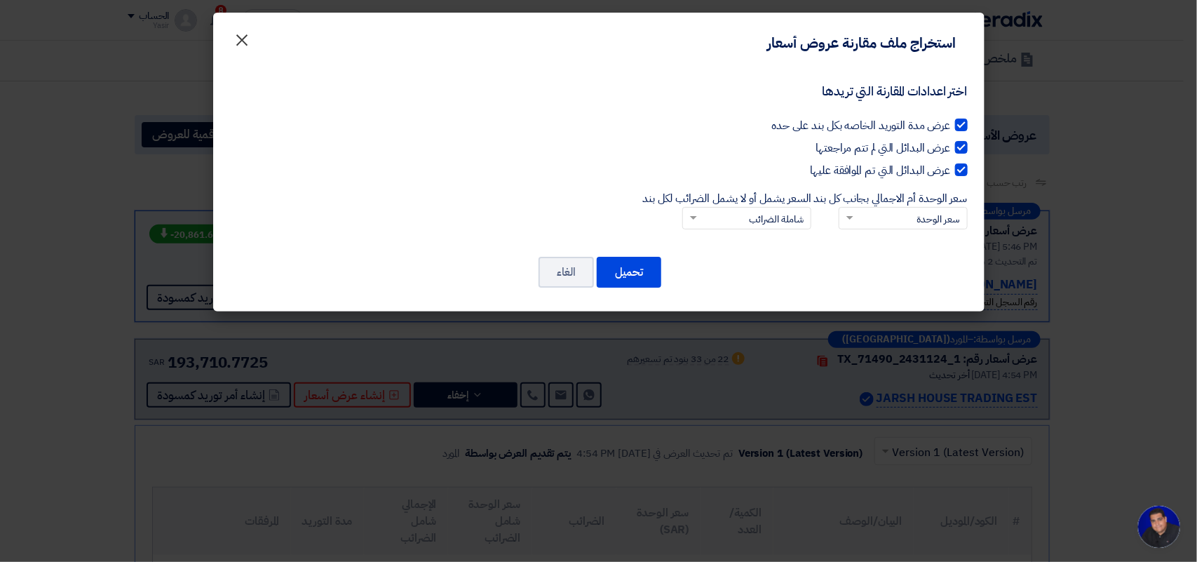
click at [245, 41] on span "×" at bounding box center [242, 39] width 17 height 42
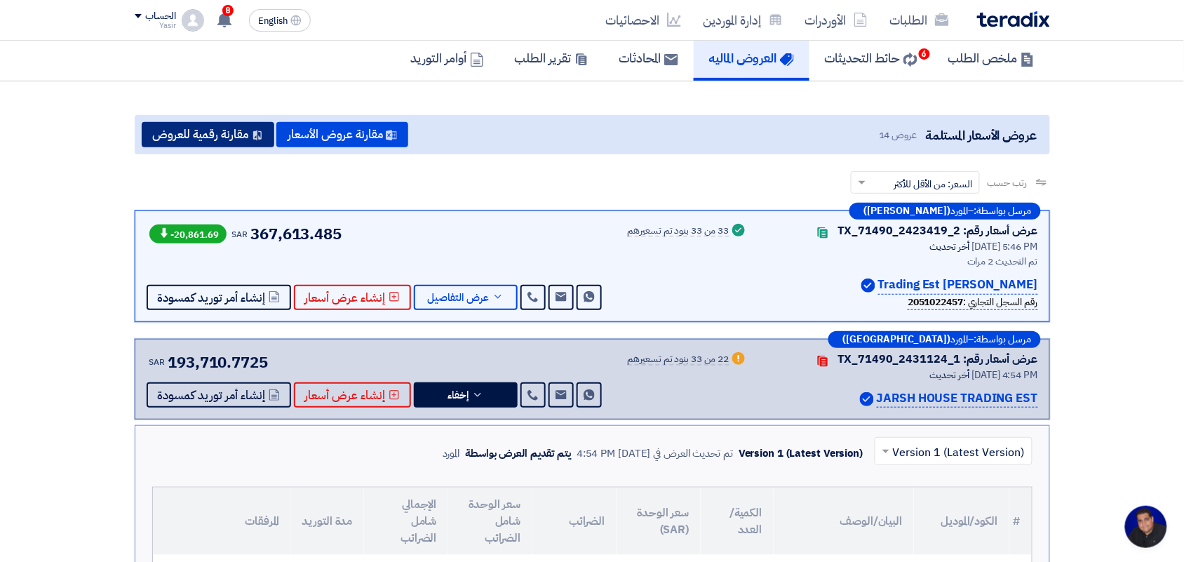
click at [225, 137] on button "مقارنة رقمية للعروض" at bounding box center [208, 134] width 133 height 25
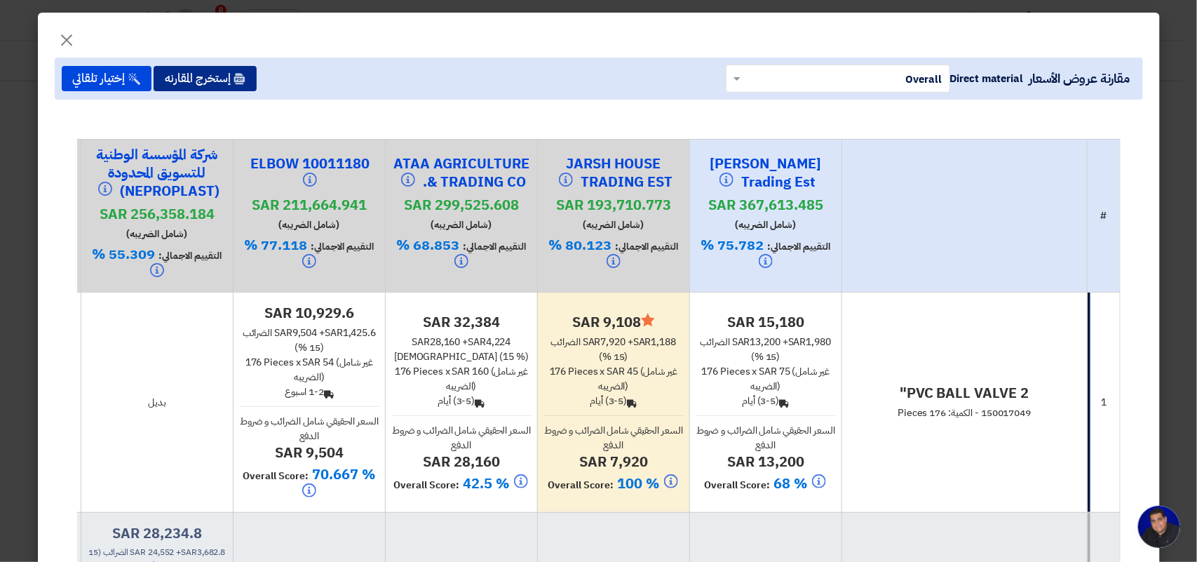
click at [246, 69] on button "إستخرج المقارنه" at bounding box center [205, 78] width 103 height 25
